Goal: Task Accomplishment & Management: Use online tool/utility

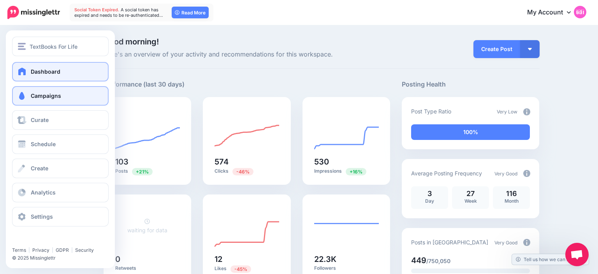
click at [35, 97] on span "Campaigns" at bounding box center [46, 95] width 30 height 7
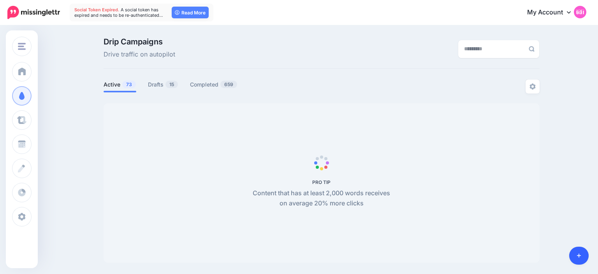
click at [581, 258] on body "Social Token Expired. A social token has expired and needs to be re-authenticat…" at bounding box center [299, 137] width 598 height 274
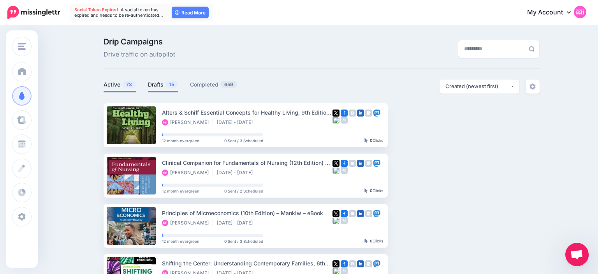
click at [160, 83] on link "Drafts 15" at bounding box center [163, 84] width 30 height 9
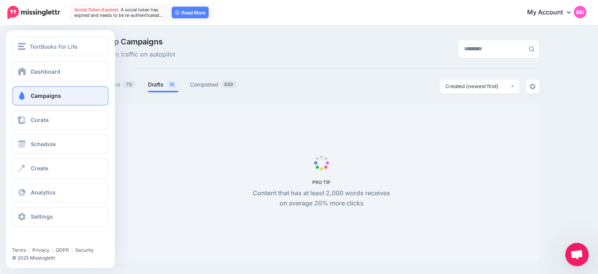
click at [26, 96] on span at bounding box center [22, 96] width 10 height 8
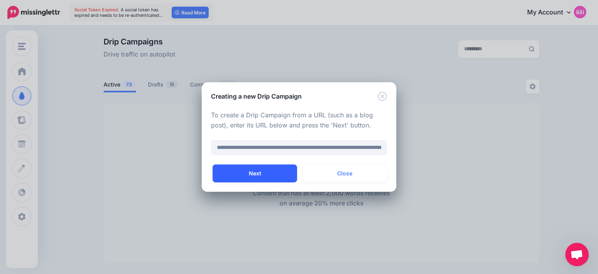
scroll to position [0, 99]
type input "**********"
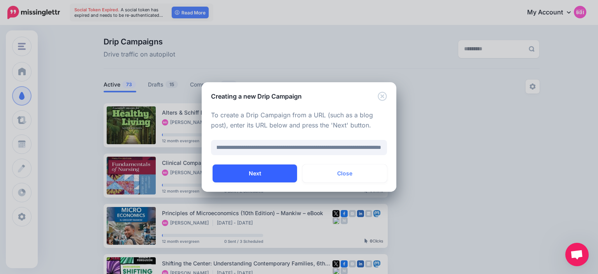
click at [265, 173] on button "Next" at bounding box center [255, 173] width 85 height 18
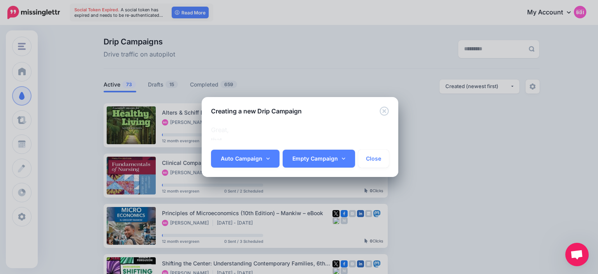
scroll to position [0, 25]
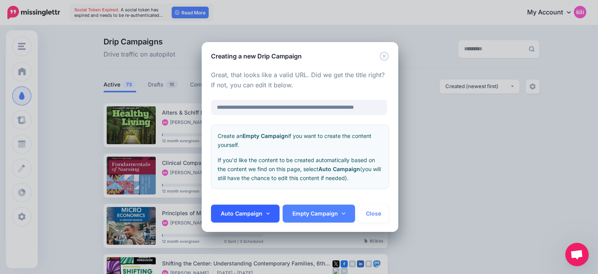
click at [264, 208] on link "Auto Campaign" at bounding box center [245, 213] width 69 height 18
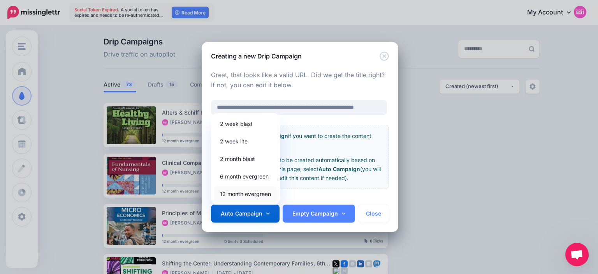
click at [255, 195] on link "12 month evergreen" at bounding box center [245, 193] width 63 height 15
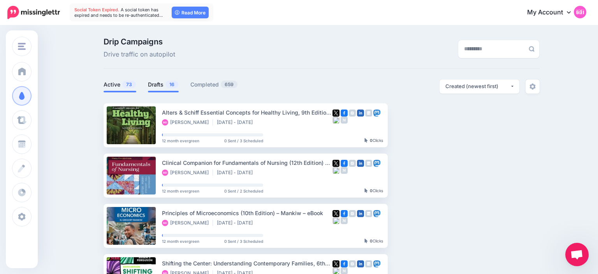
click at [155, 81] on link "Drafts 16" at bounding box center [163, 84] width 31 height 9
